Goal: Register for event/course: Sign up to attend an event or enroll in a course

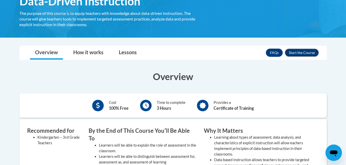
click at [306, 53] on button "Enroll" at bounding box center [302, 53] width 34 height 8
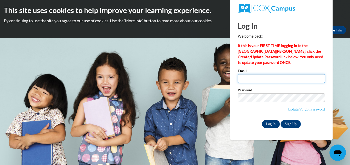
type input "[EMAIL_ADDRESS][DOMAIN_NAME]"
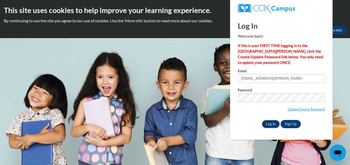
click at [272, 120] on input "Log In" at bounding box center [271, 124] width 18 height 8
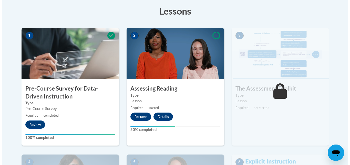
scroll to position [165, 0]
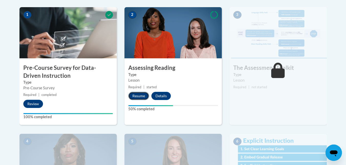
click at [140, 96] on button "Resume" at bounding box center [138, 96] width 21 height 8
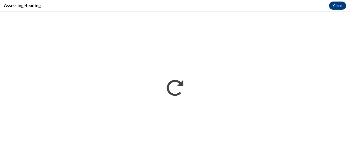
scroll to position [0, 0]
